Goal: Find specific page/section: Find specific page/section

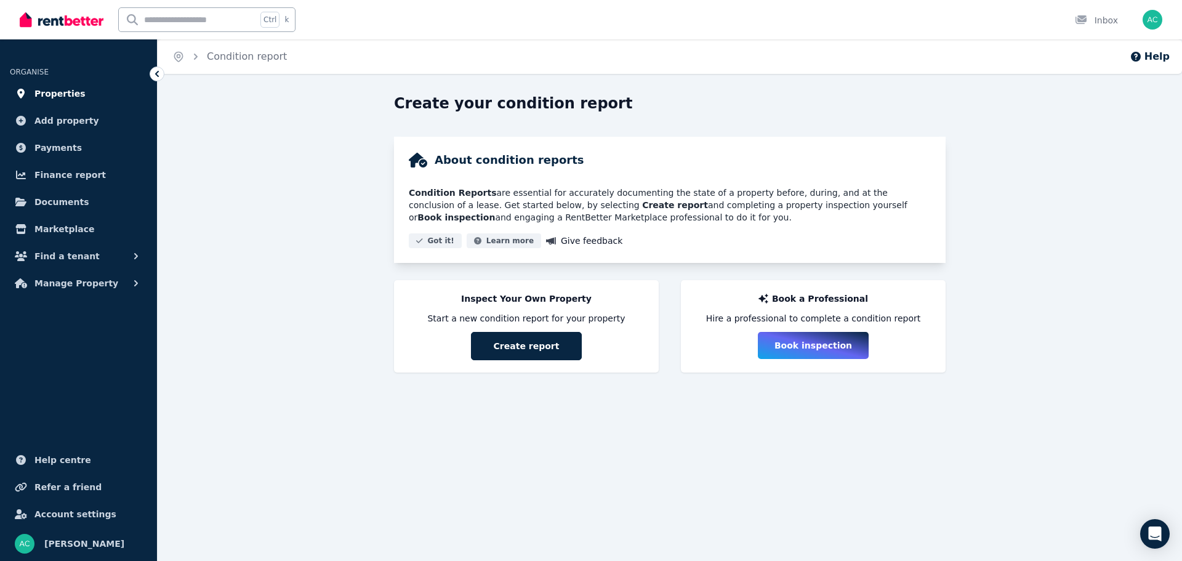
click at [51, 91] on span "Properties" at bounding box center [59, 93] width 51 height 15
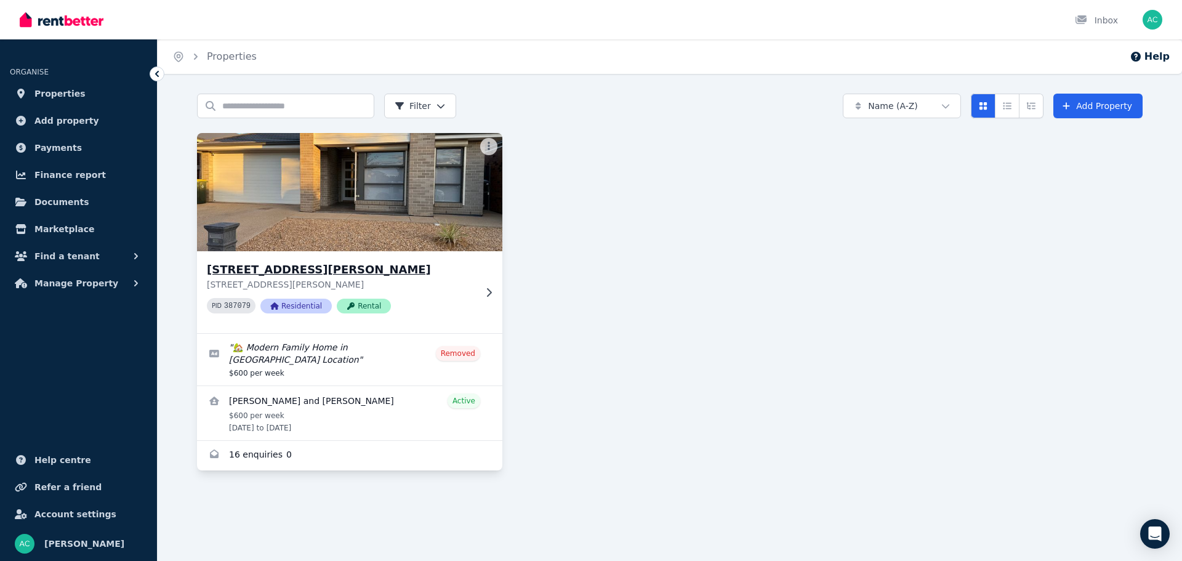
click at [376, 220] on img at bounding box center [350, 192] width 321 height 124
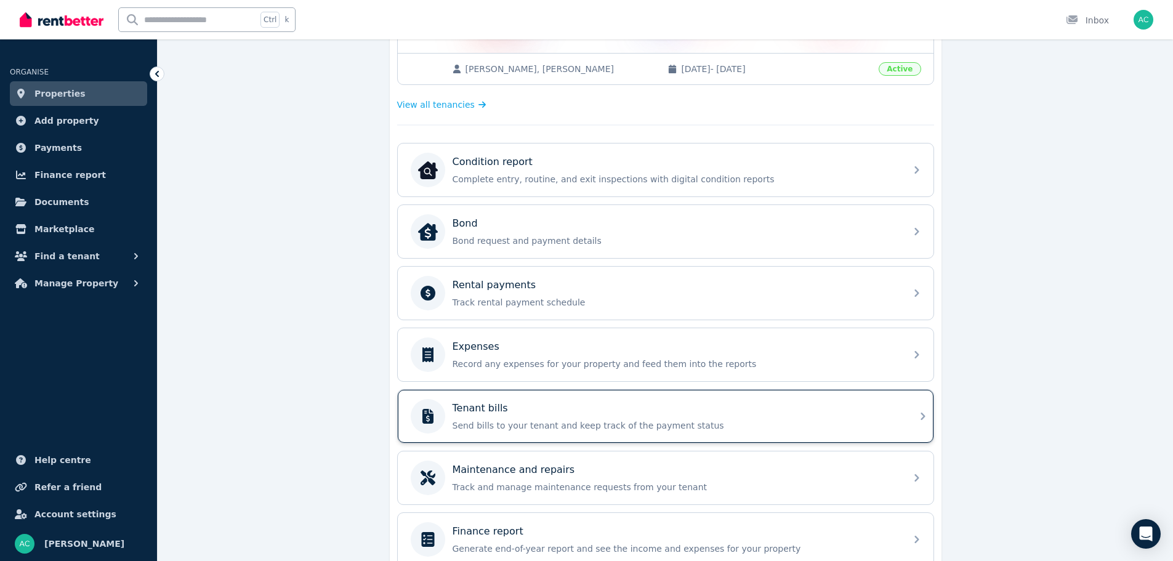
scroll to position [368, 0]
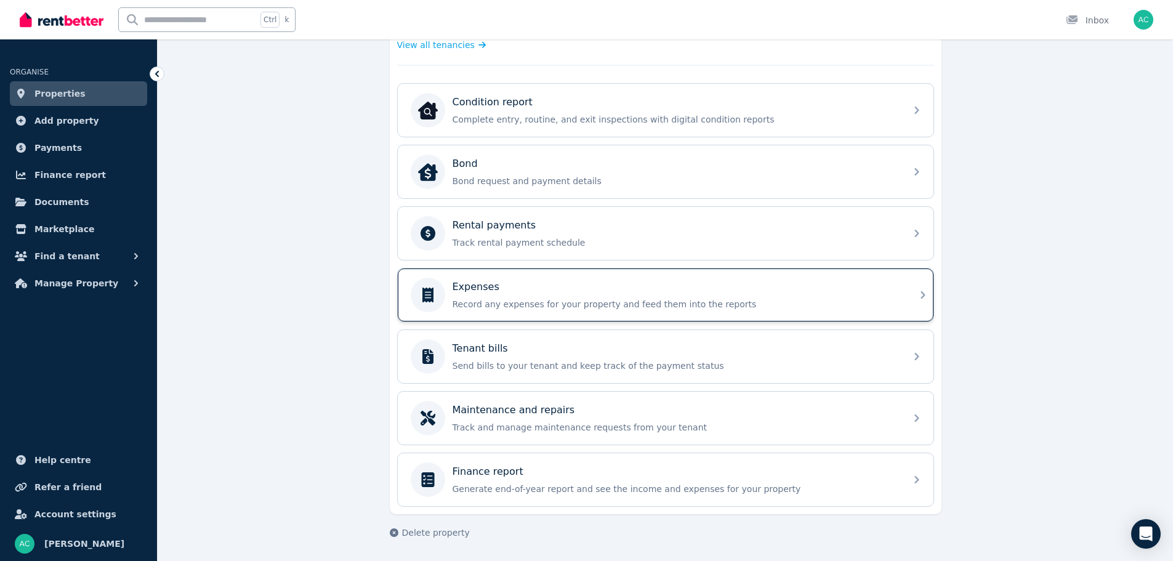
click at [546, 303] on p "Record any expenses for your property and feed them into the reports" at bounding box center [676, 304] width 446 height 12
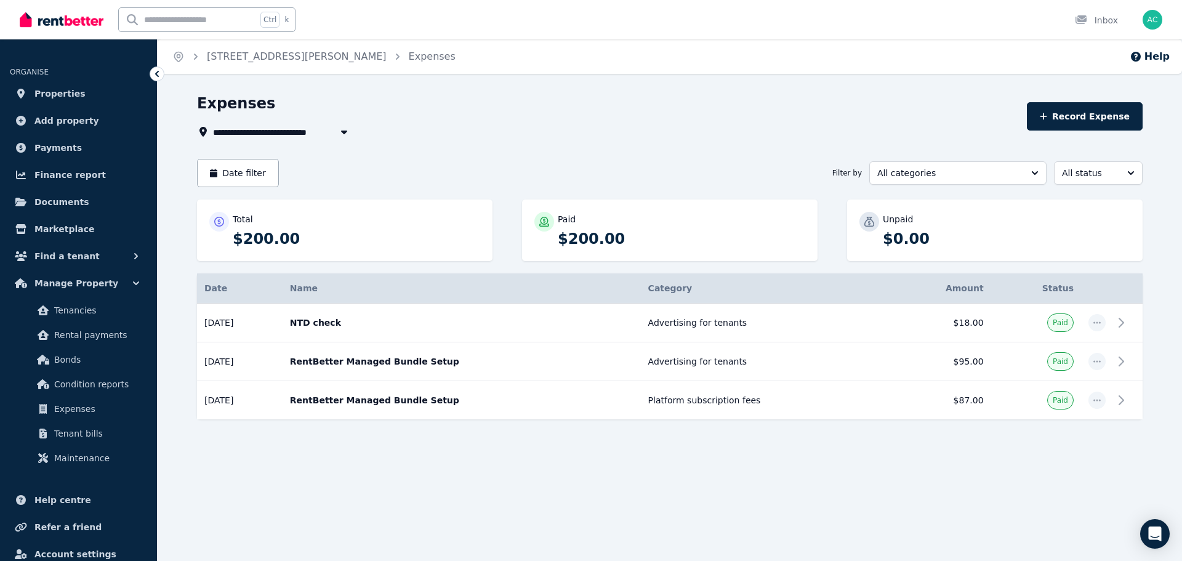
click at [158, 73] on icon at bounding box center [157, 74] width 12 height 12
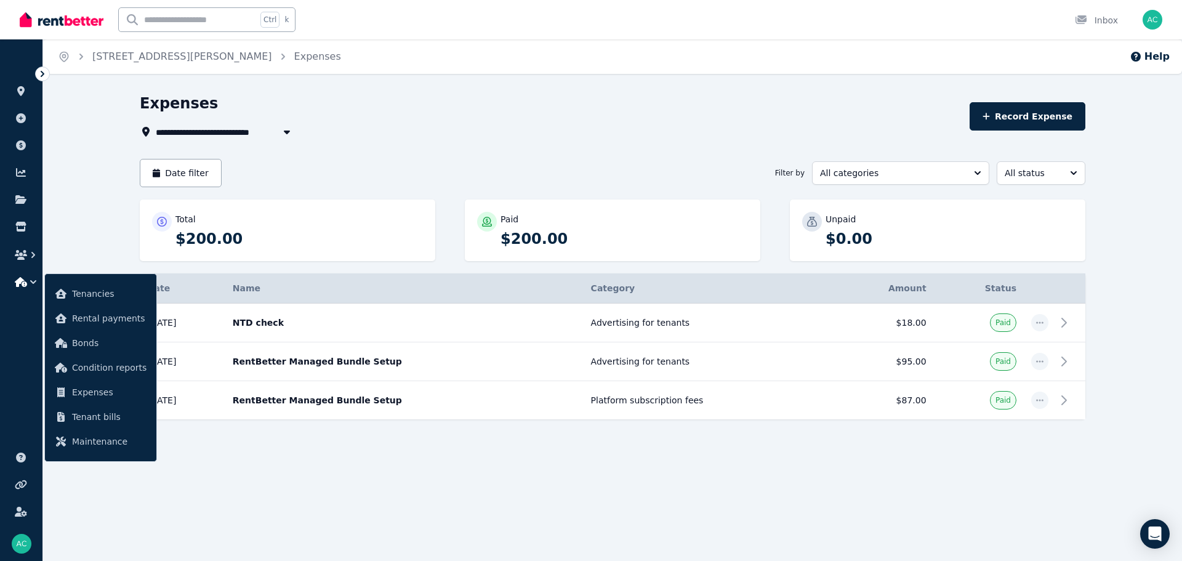
click at [44, 76] on icon at bounding box center [42, 74] width 12 height 12
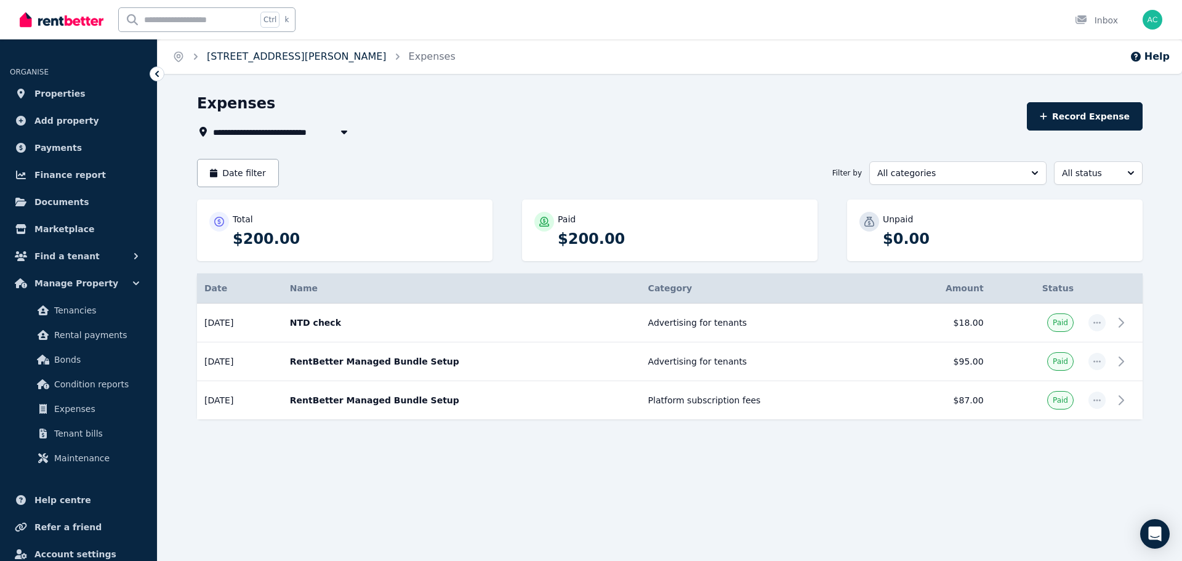
click at [337, 59] on link "10 Gibson St, Evanston Gardens" at bounding box center [297, 56] width 180 height 12
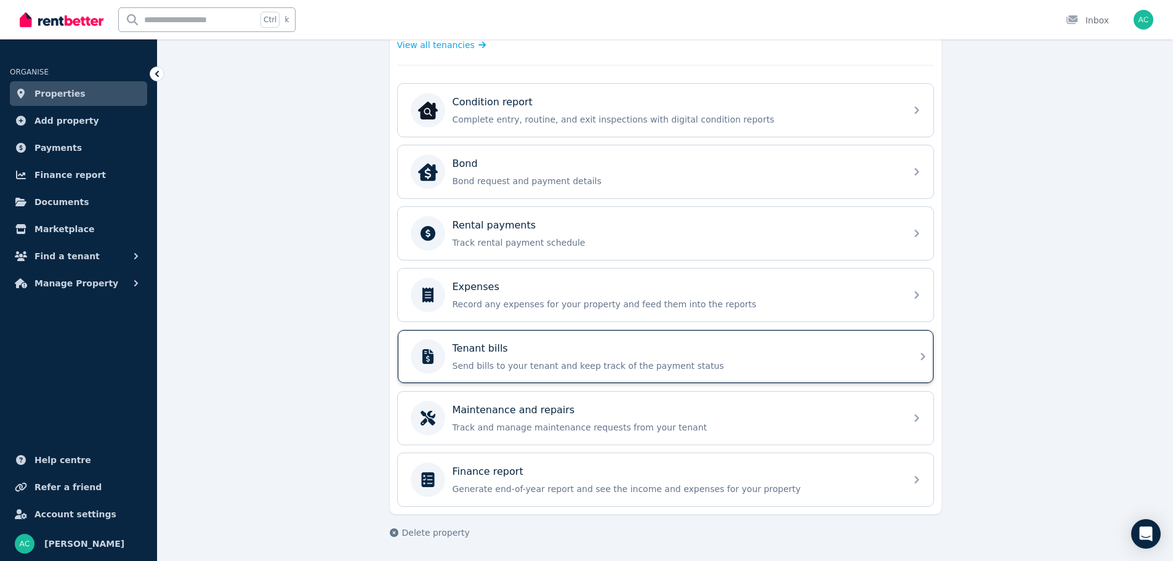
scroll to position [368, 0]
click at [553, 352] on div "Tenant bills" at bounding box center [676, 348] width 446 height 15
